Goal: Information Seeking & Learning: Learn about a topic

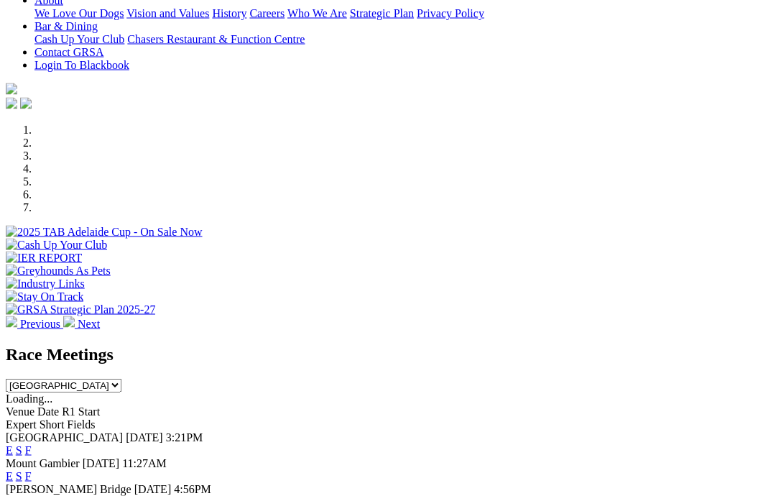
scroll to position [332, 0]
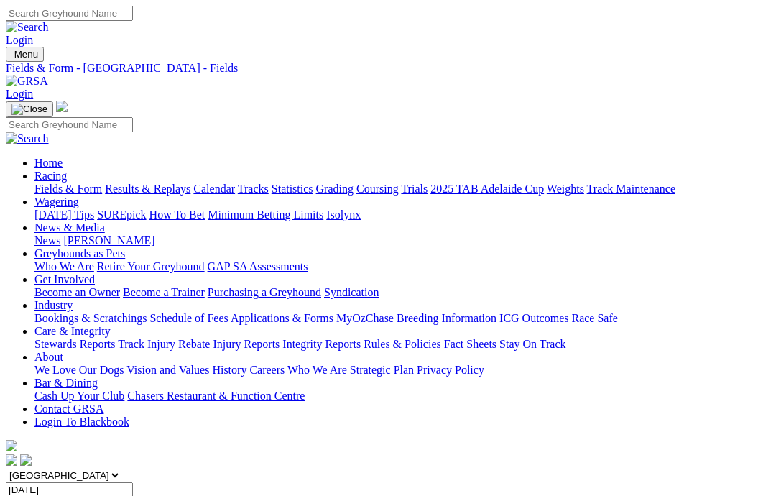
click at [105, 221] on link "News & Media" at bounding box center [69, 227] width 70 height 12
click at [60, 234] on link "News" at bounding box center [47, 240] width 26 height 12
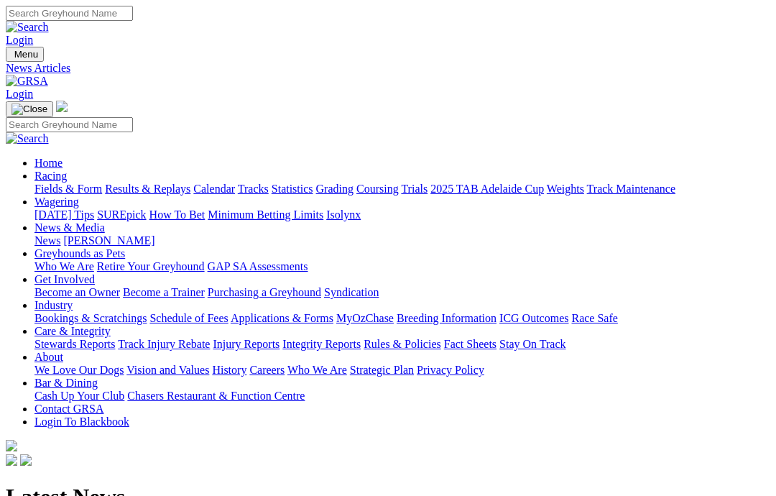
scroll to position [17, 0]
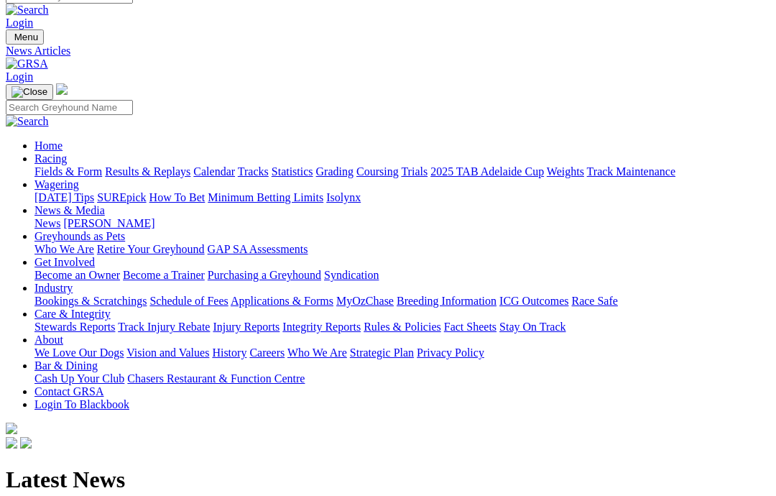
click at [67, 152] on link "Racing" at bounding box center [50, 158] width 32 height 12
click at [80, 165] on link "Fields & Form" at bounding box center [68, 171] width 68 height 12
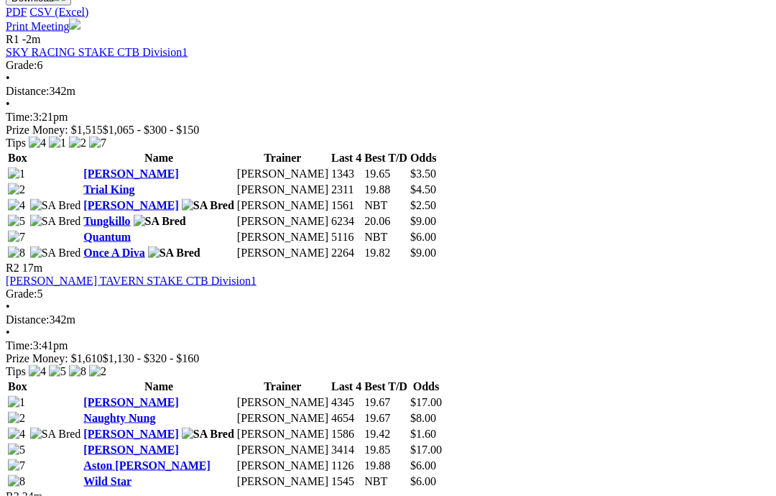
scroll to position [692, 0]
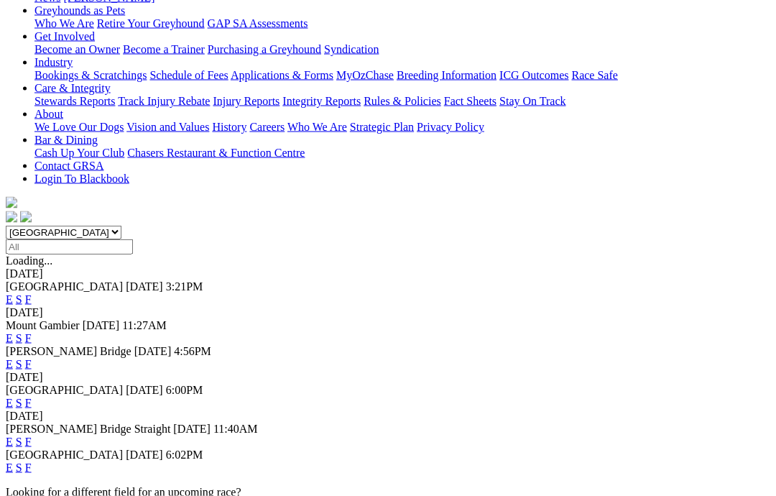
scroll to position [239, 0]
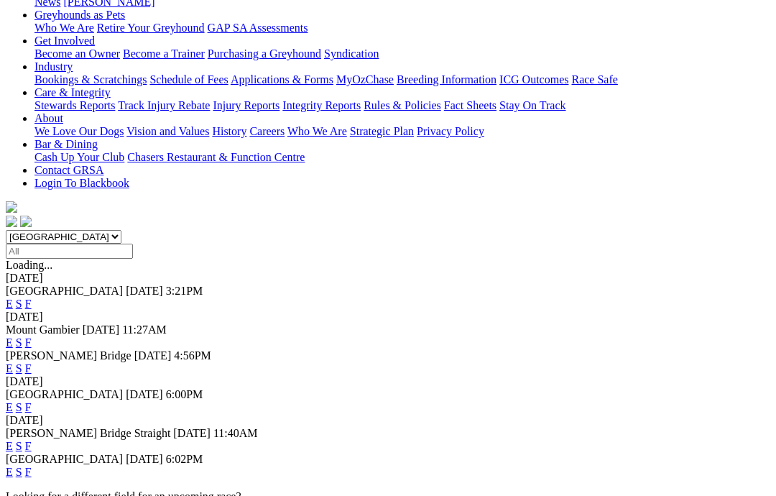
click at [32, 466] on link "F" at bounding box center [28, 472] width 6 height 12
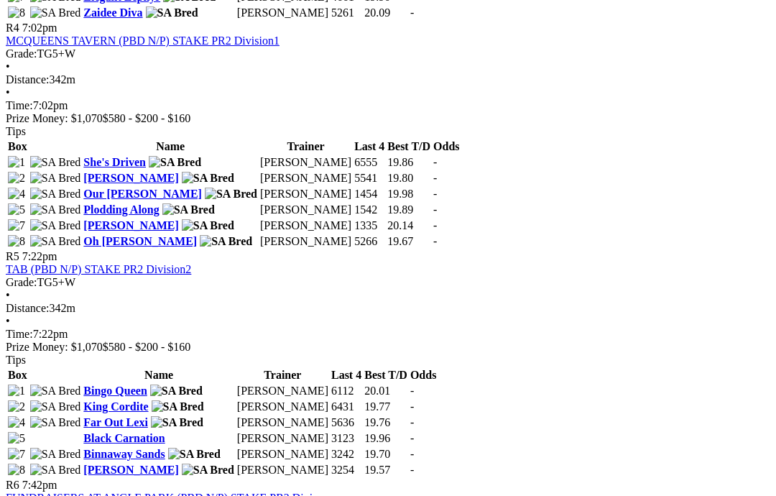
scroll to position [1418, 0]
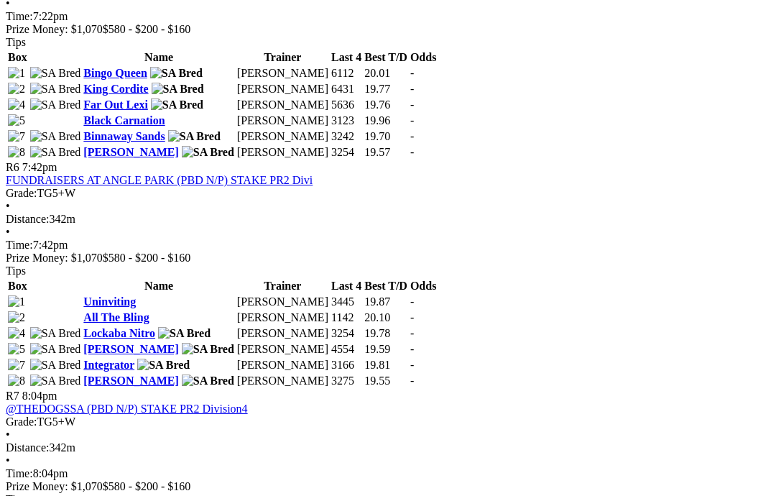
scroll to position [1733, 0]
